Goal: Information Seeking & Learning: Learn about a topic

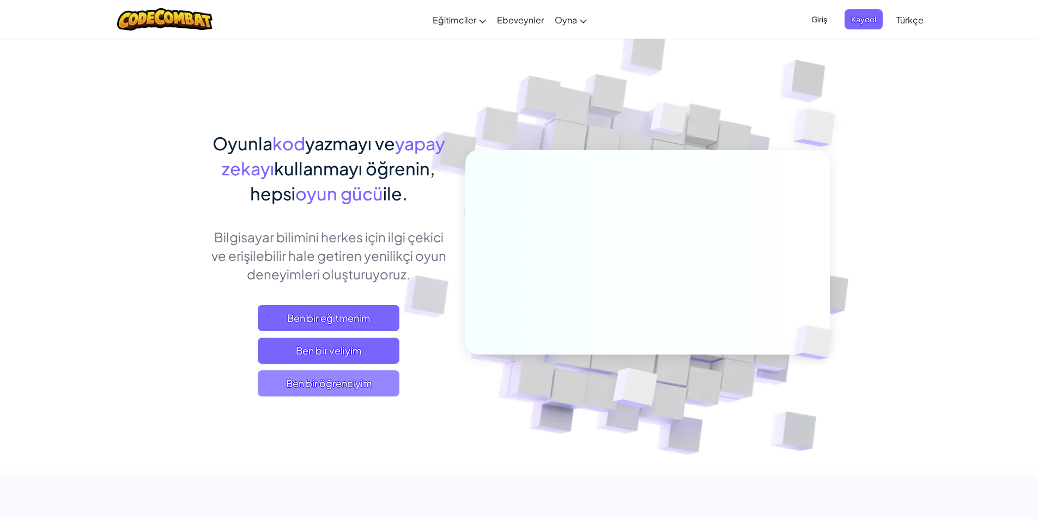
click at [359, 377] on span "Ben bir öğrenciyim" at bounding box center [329, 383] width 142 height 26
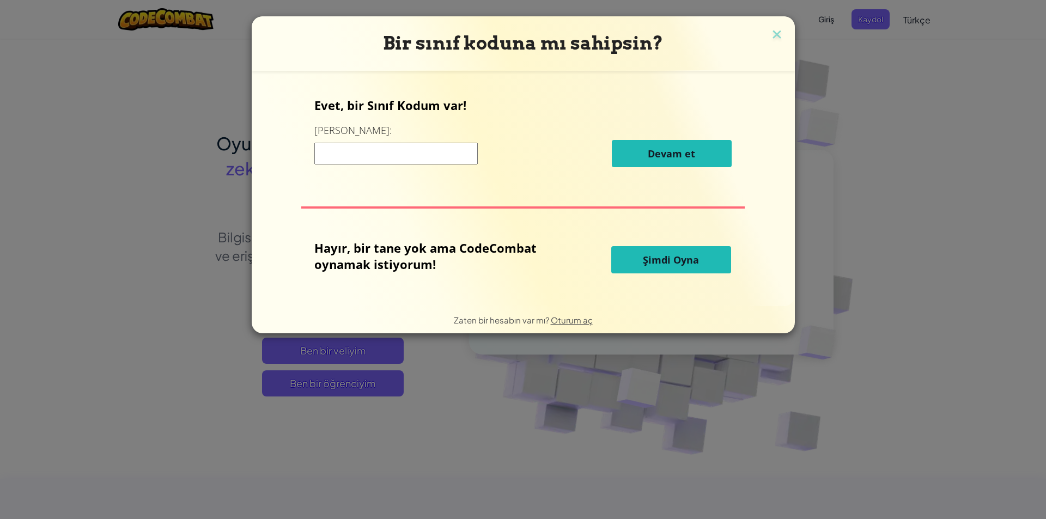
click at [643, 247] on button "Şimdi Oyna" at bounding box center [671, 259] width 120 height 27
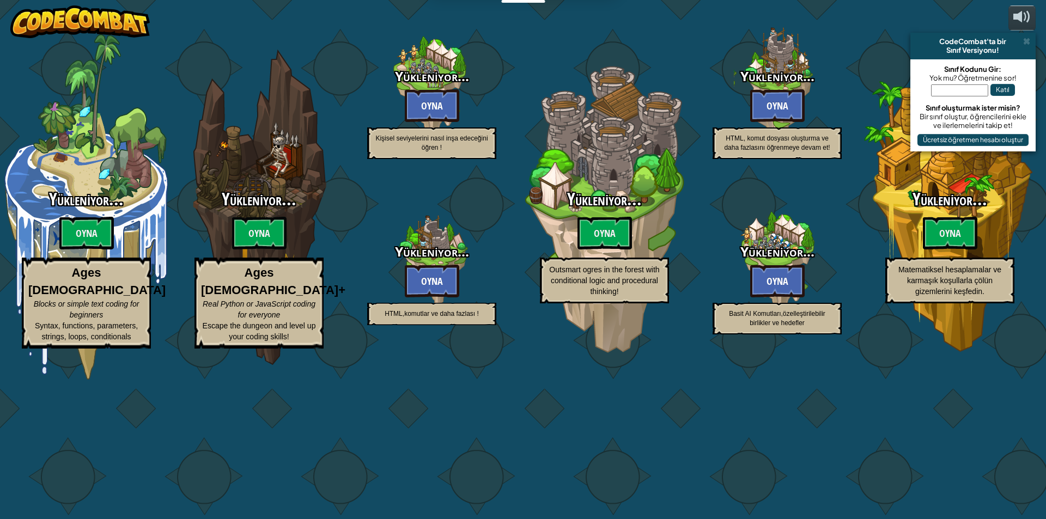
select select "tr"
